Goal: Task Accomplishment & Management: Use online tool/utility

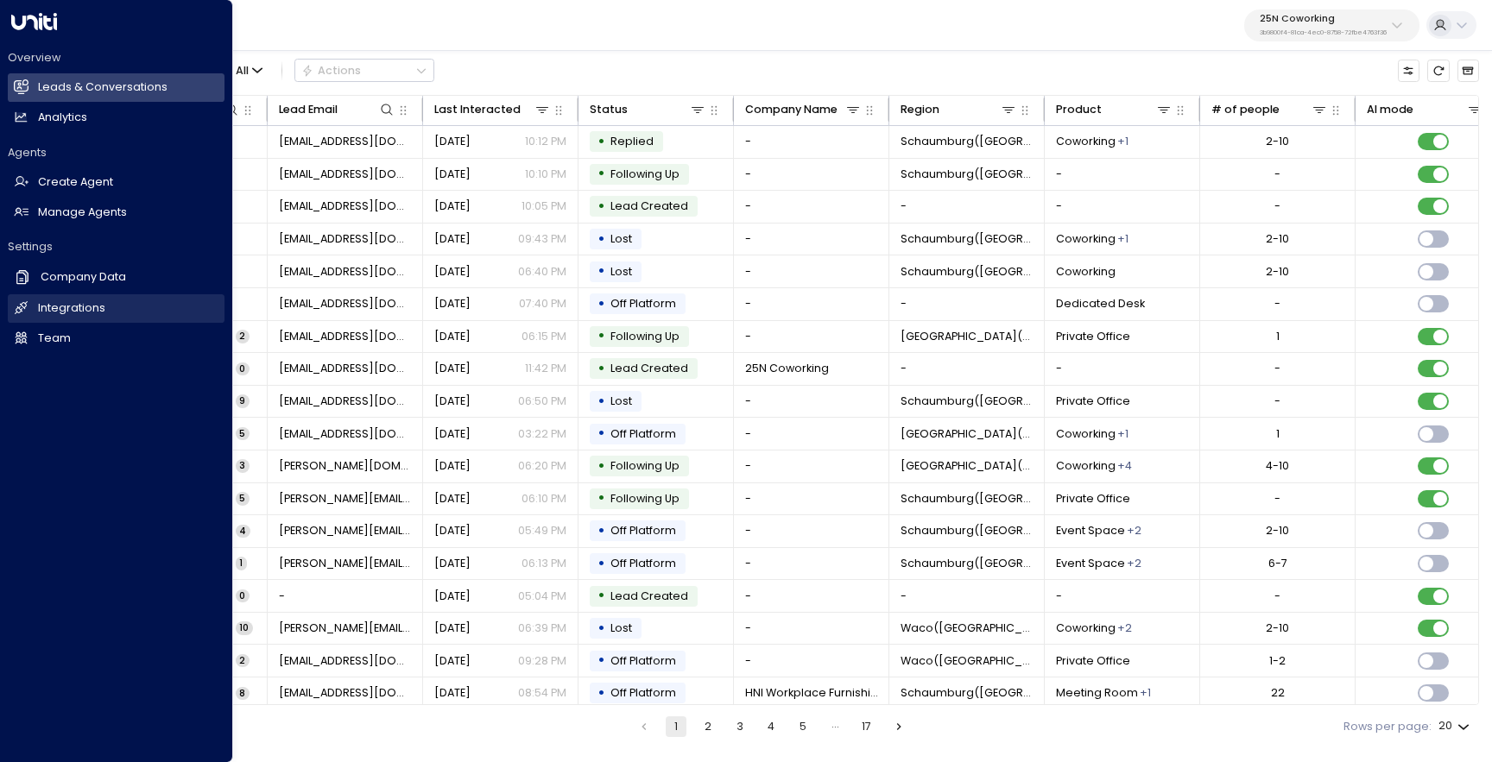
click at [81, 313] on h2 "Integrations" at bounding box center [71, 308] width 67 height 16
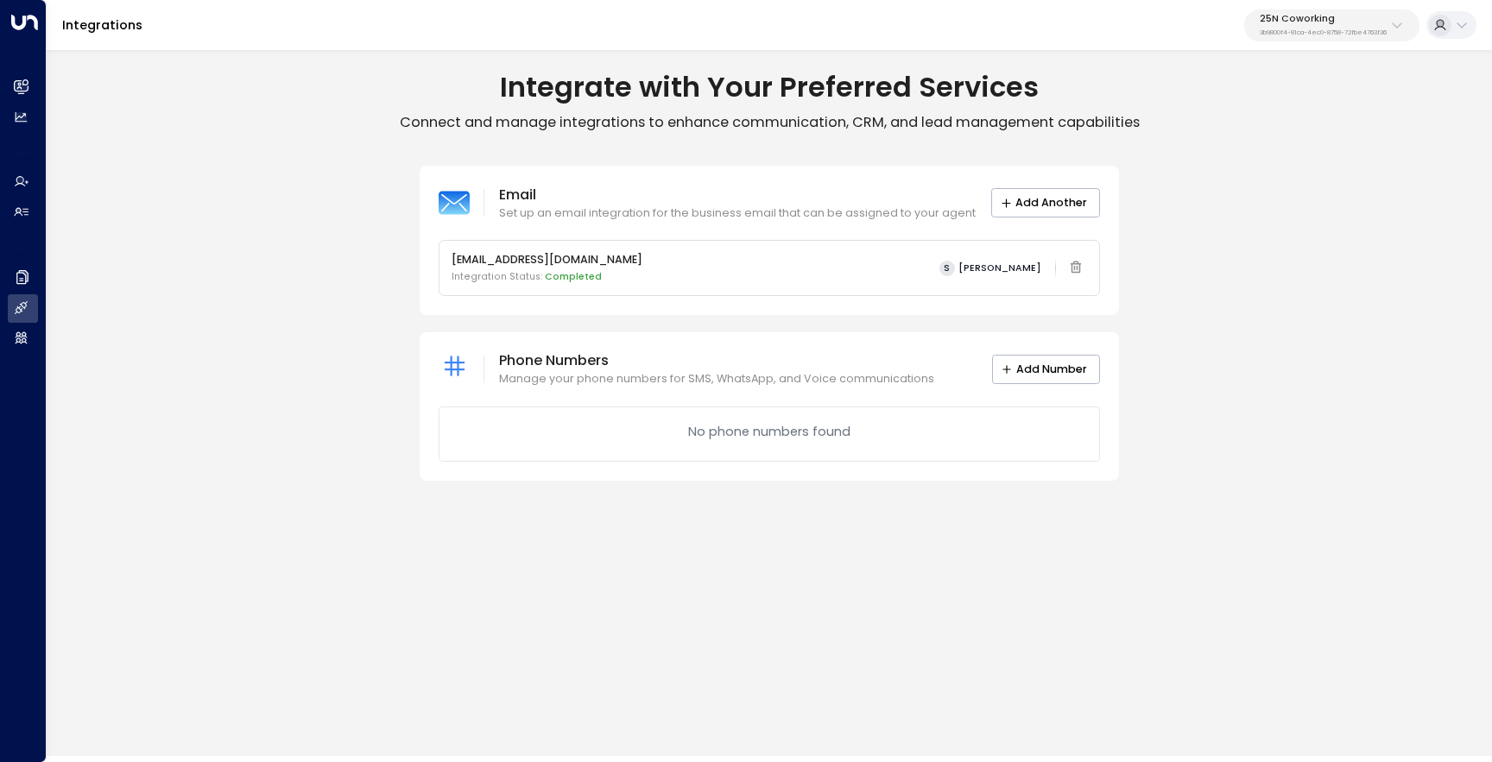
click at [1303, 47] on div "Integrations 25N Coworking 3b9800f4-81ca-4ec0-8758-72fbe4763f36" at bounding box center [769, 25] width 1445 height 51
click at [1318, 30] on p "3b9800f4-81ca-4ec0-8758-72fbe4763f36" at bounding box center [1323, 32] width 127 height 7
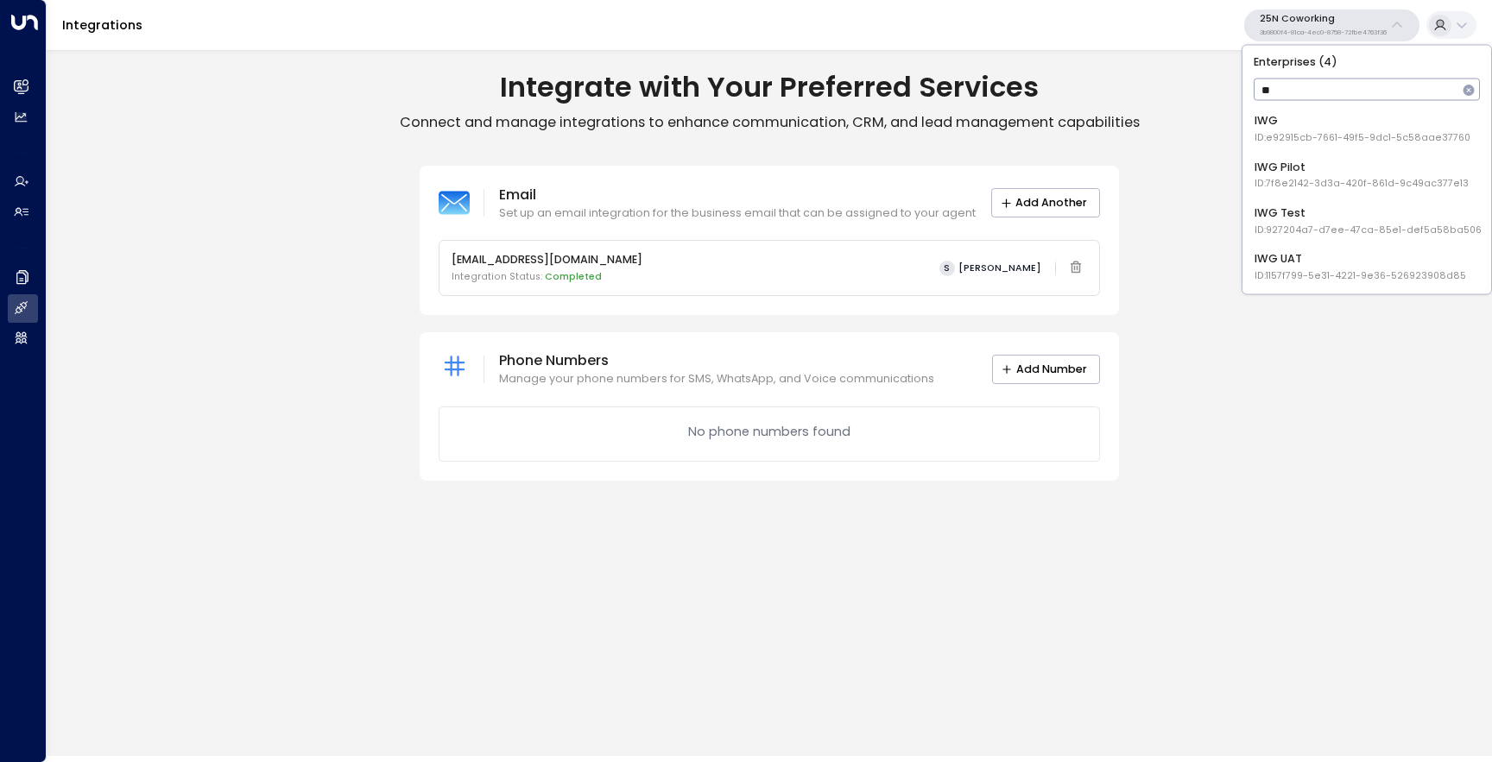
type input "***"
click at [1330, 125] on div "IWG ID: e92915cb-7661-49f5-9dc1-5c58aae37760" at bounding box center [1363, 129] width 216 height 32
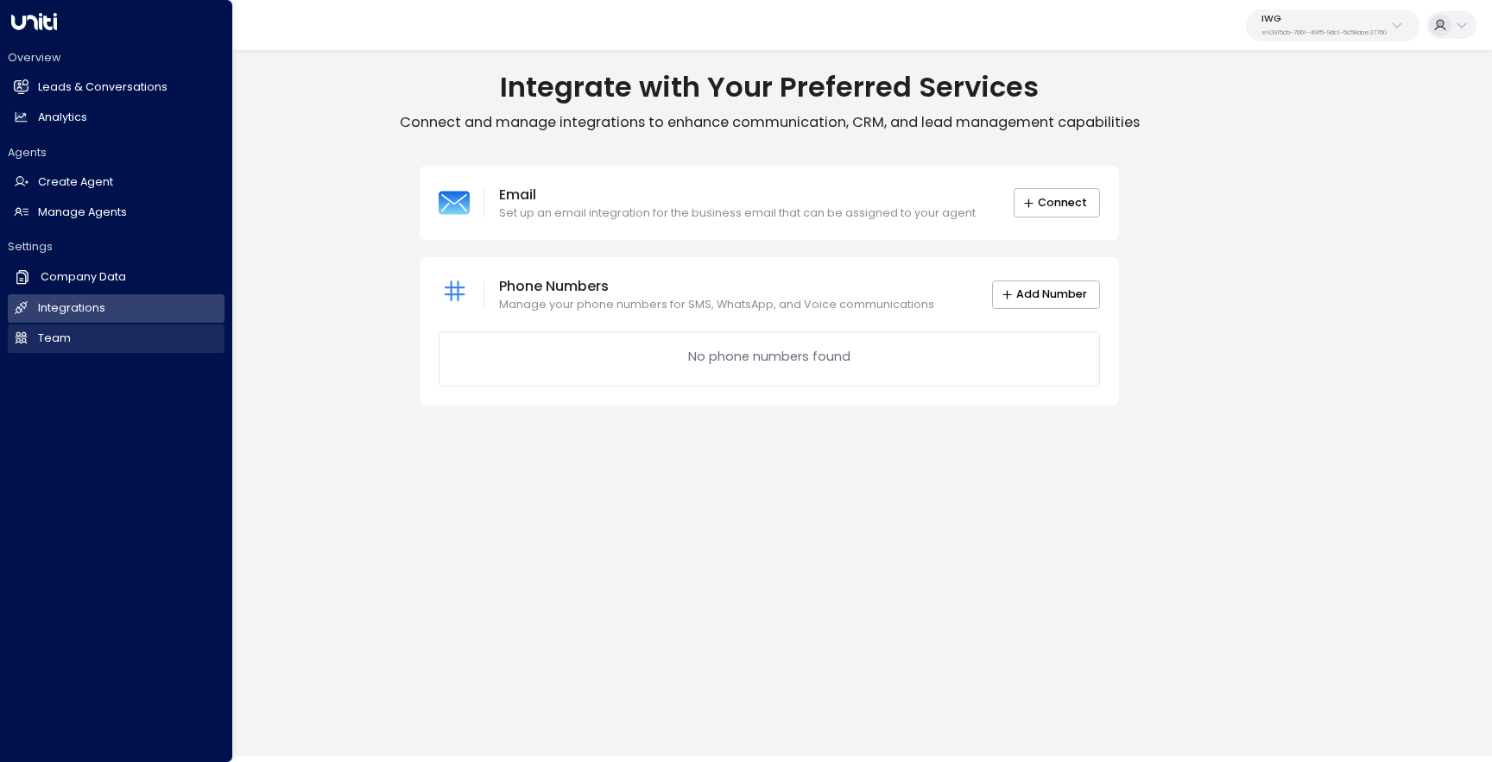
click at [40, 341] on h2 "Team" at bounding box center [54, 339] width 33 height 16
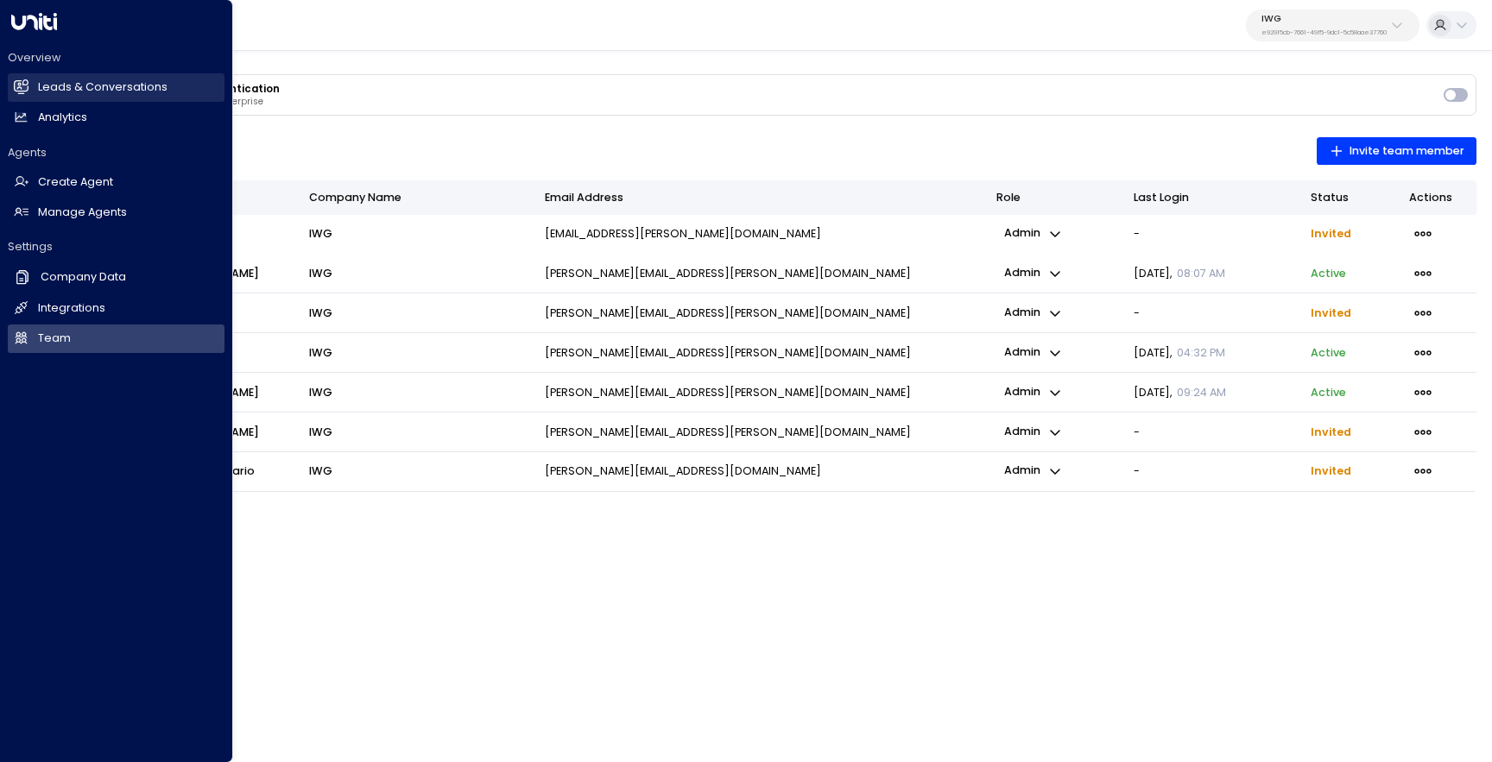
click at [35, 94] on link "Leads & Conversations Leads & Conversations" at bounding box center [116, 87] width 217 height 28
